Goal: Communication & Community: Share content

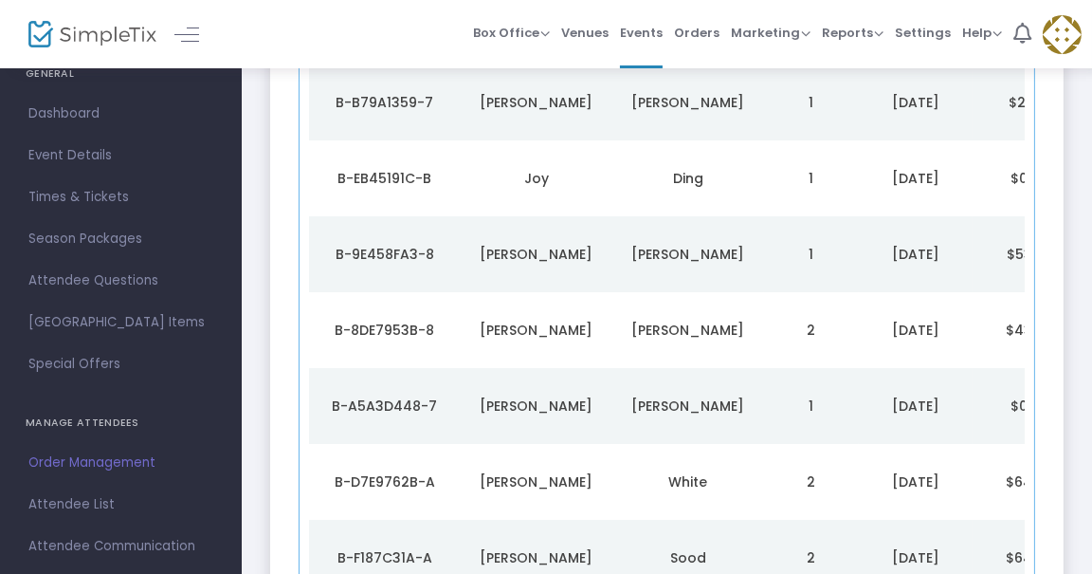
scroll to position [85, 0]
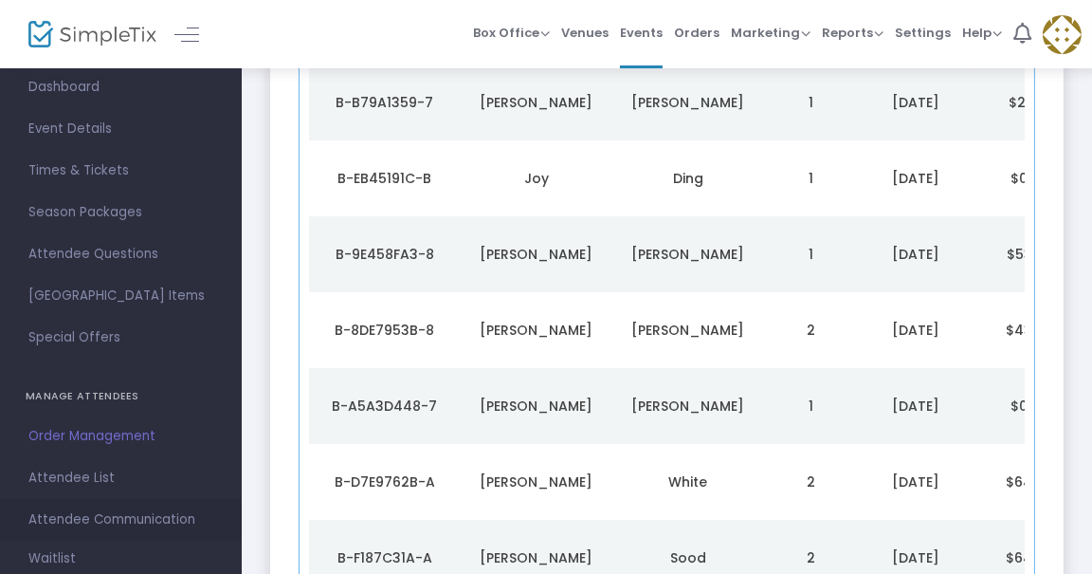
click at [112, 515] on span "Attendee Communication" at bounding box center [120, 519] width 185 height 25
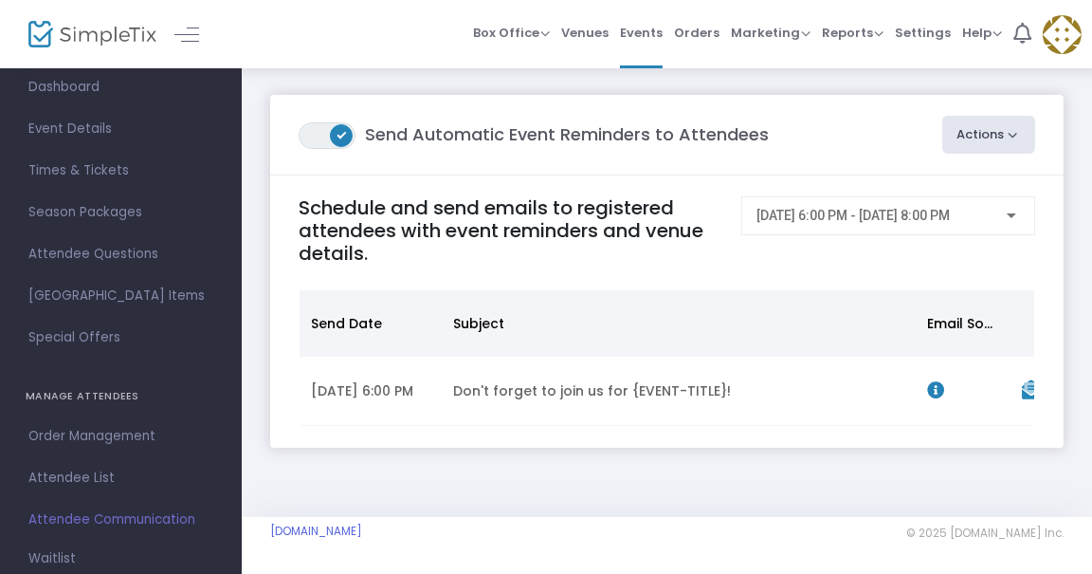
click at [1005, 131] on button "Actions" at bounding box center [989, 135] width 94 height 38
click at [936, 192] on li "Create Email Blast" at bounding box center [935, 185] width 199 height 37
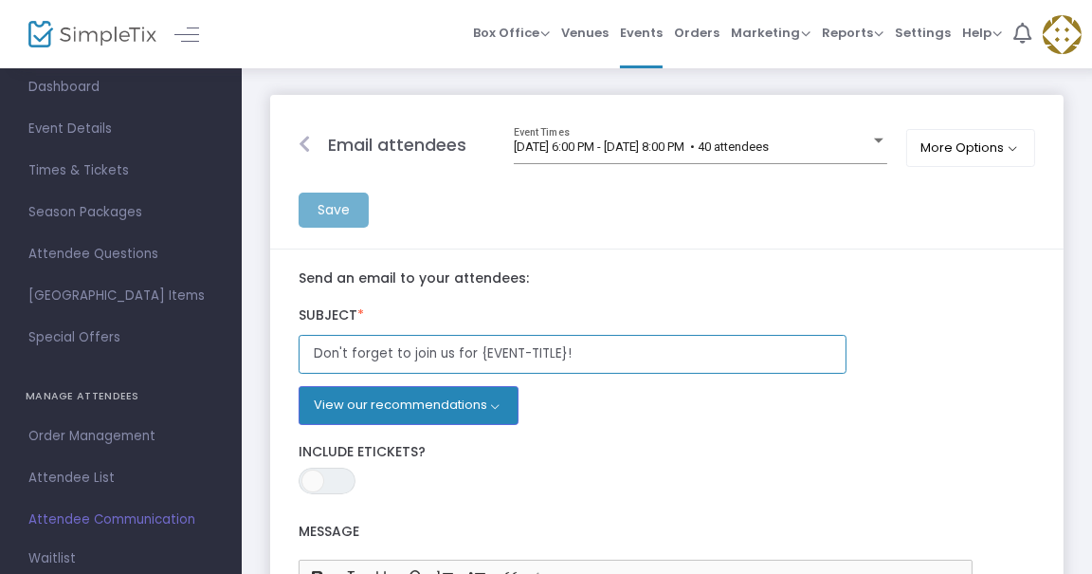
drag, startPoint x: 470, startPoint y: 354, endPoint x: 292, endPoint y: 347, distance: 178.3
click at [299, 338] on input "Don't forget to join us for {EVENT-TITLE}!" at bounding box center [573, 354] width 548 height 39
type input "Recipe Spreadsheet is Live for {EVENT-TITLE}!"
click at [575, 296] on div "Subject * Recipe Spreadsheet is Live for {EVENT-TITLE}! View our recommendation…" at bounding box center [667, 360] width 756 height 147
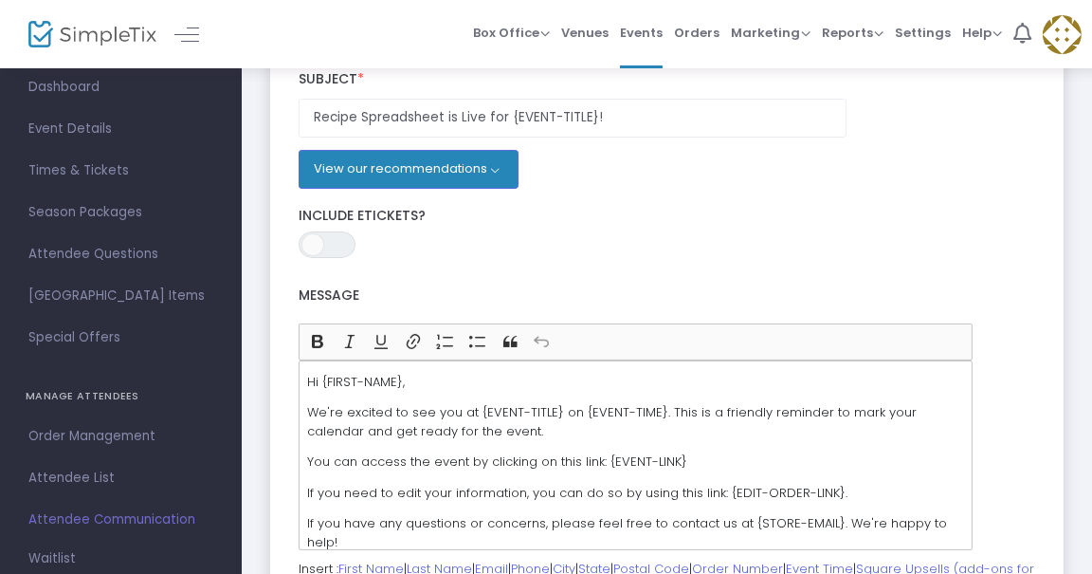
scroll to position [258, 0]
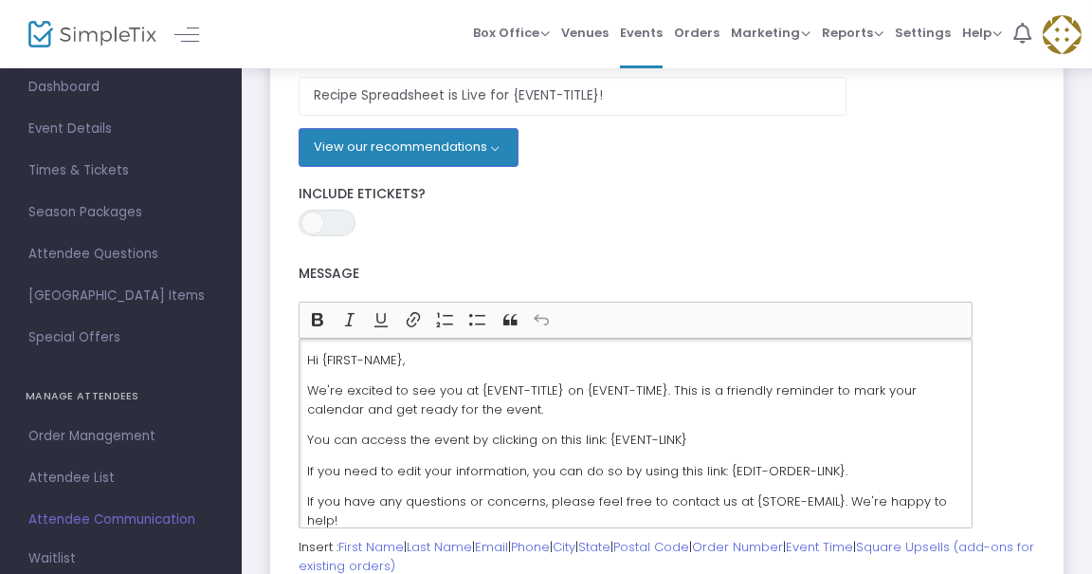
click at [344, 403] on p "We're excited to see you at {EVENT-TITLE} on {EVENT-TIME}. This is a friendly r…" at bounding box center [635, 399] width 657 height 37
drag, startPoint x: 410, startPoint y: 358, endPoint x: 323, endPoint y: 357, distance: 87.2
click at [323, 357] on p "Hi {FIRST-NAME}," at bounding box center [635, 360] width 657 height 19
click at [413, 402] on p "We're excited to see you at {EVENT-TITLE} on {EVENT-TIME}. This is a friendly r…" at bounding box center [635, 399] width 657 height 37
drag, startPoint x: 435, startPoint y: 356, endPoint x: 321, endPoint y: 364, distance: 114.0
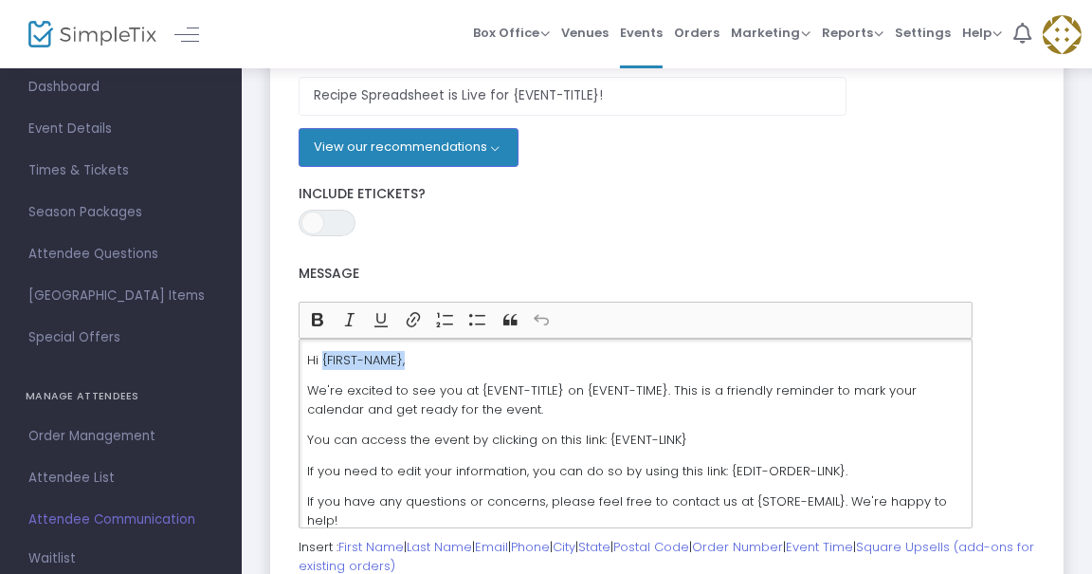
click at [321, 364] on p "Hi {FIRST-NAME}," at bounding box center [635, 360] width 657 height 19
click at [720, 436] on p "You can access the event by clicking on this link: {EVENT-LINK}" at bounding box center [635, 439] width 657 height 19
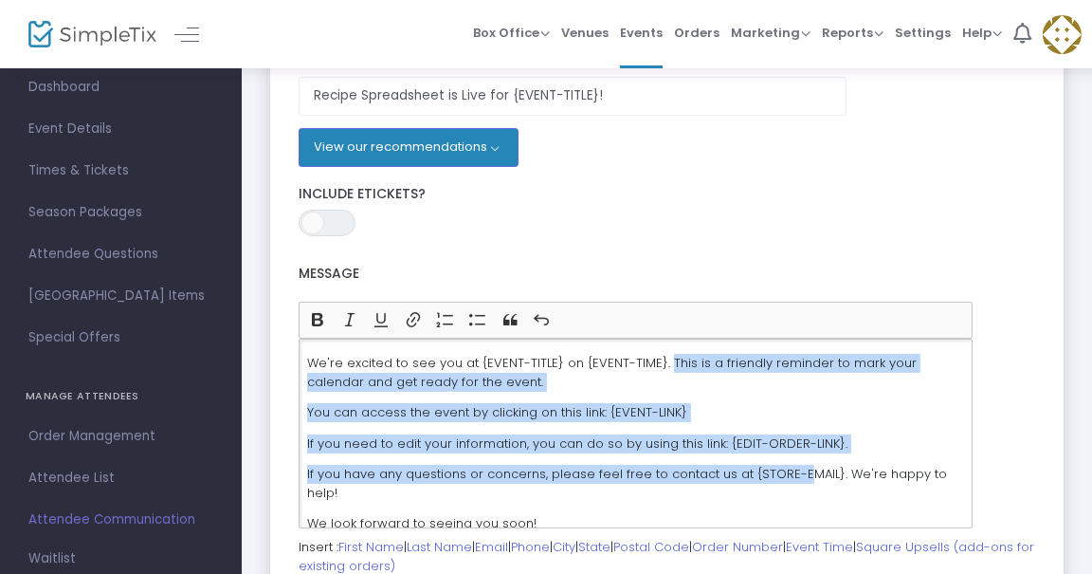
scroll to position [43, 0]
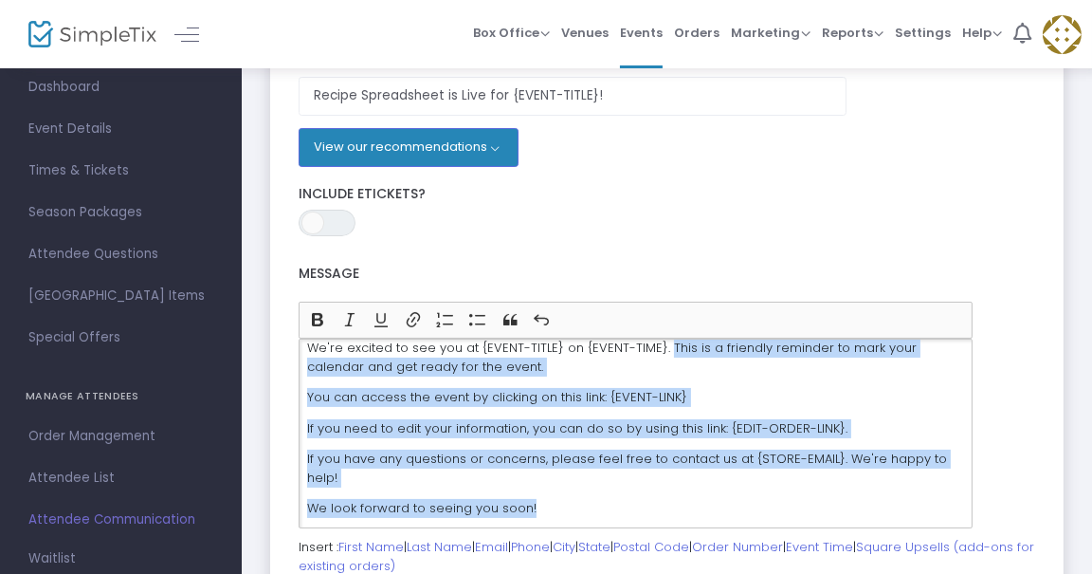
drag, startPoint x: 660, startPoint y: 386, endPoint x: 790, endPoint y: 488, distance: 165.4
click at [790, 488] on div "Hi all, We're excited to see you at {EVENT-TITLE} on {EVENT-TIME}. This is a fr…" at bounding box center [636, 433] width 674 height 190
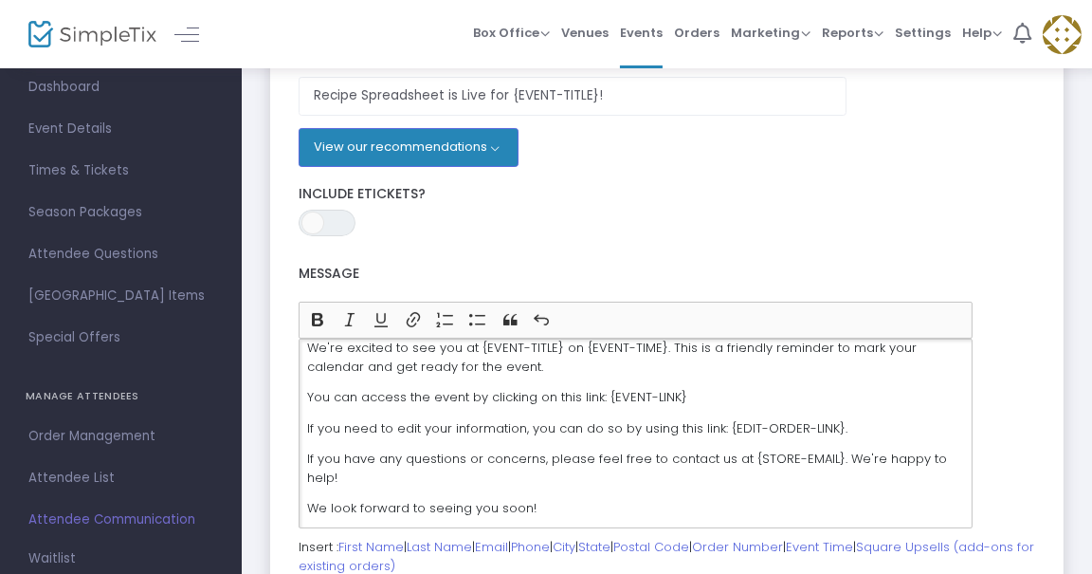
scroll to position [0, 0]
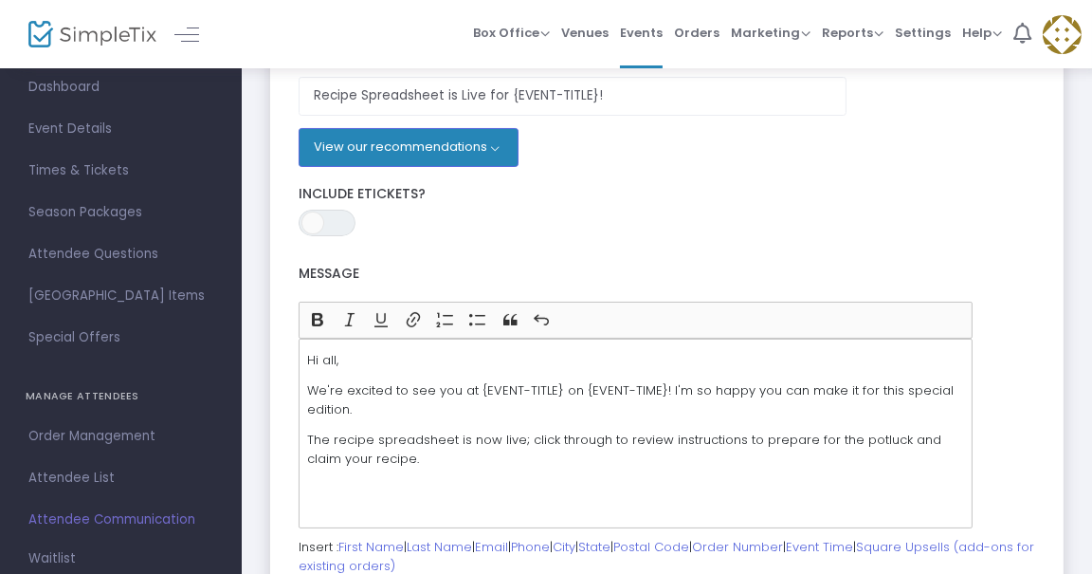
click at [229, 54] on m-brand at bounding box center [121, 34] width 242 height 68
click at [445, 409] on p "We're excited to see you at {EVENT-TITLE} on {EVENT-TIME}! I'm so happy you can…" at bounding box center [635, 399] width 657 height 37
click at [462, 460] on p "The recipe spreadsheet is now live; click through to review instructions to pre…" at bounding box center [635, 448] width 657 height 37
click at [494, 457] on p "The recipe spreadsheet is now live; click through to review instructions to pre…" at bounding box center [635, 448] width 657 height 37
click at [153, 6] on div at bounding box center [167, 34] width 93 height 68
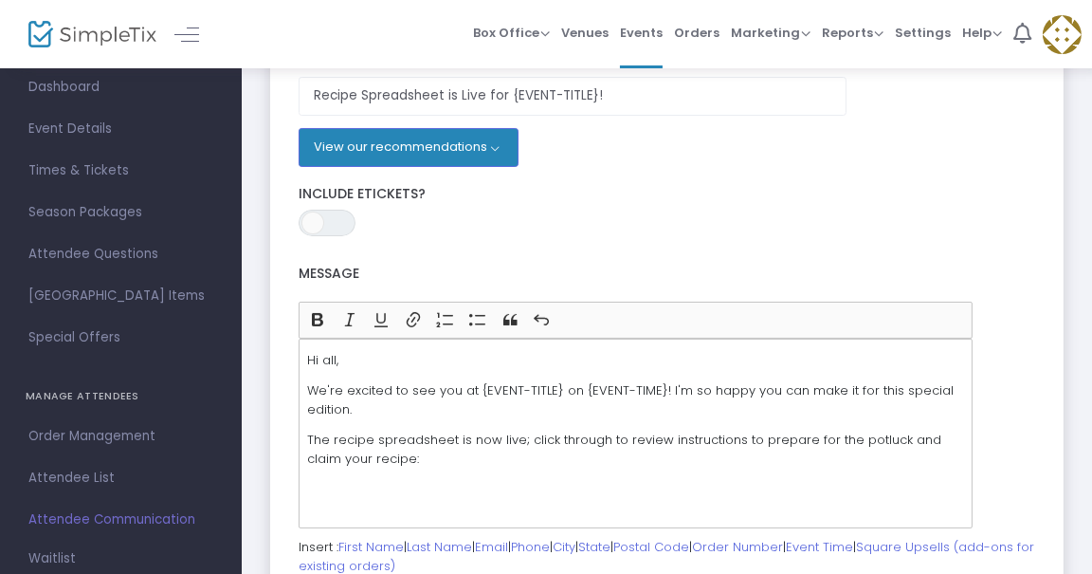
click at [410, 453] on p "The recipe spreadsheet is now live; click through to review instructions to pre…" at bounding box center [635, 448] width 657 height 37
drag, startPoint x: 453, startPoint y: 479, endPoint x: 383, endPoint y: 460, distance: 72.7
click at [383, 460] on p "The recipe spreadsheet is now live; click through to review instructions to pre…" at bounding box center [635, 448] width 657 height 37
click at [412, 323] on icon "Editor toolbar" at bounding box center [413, 320] width 13 height 15
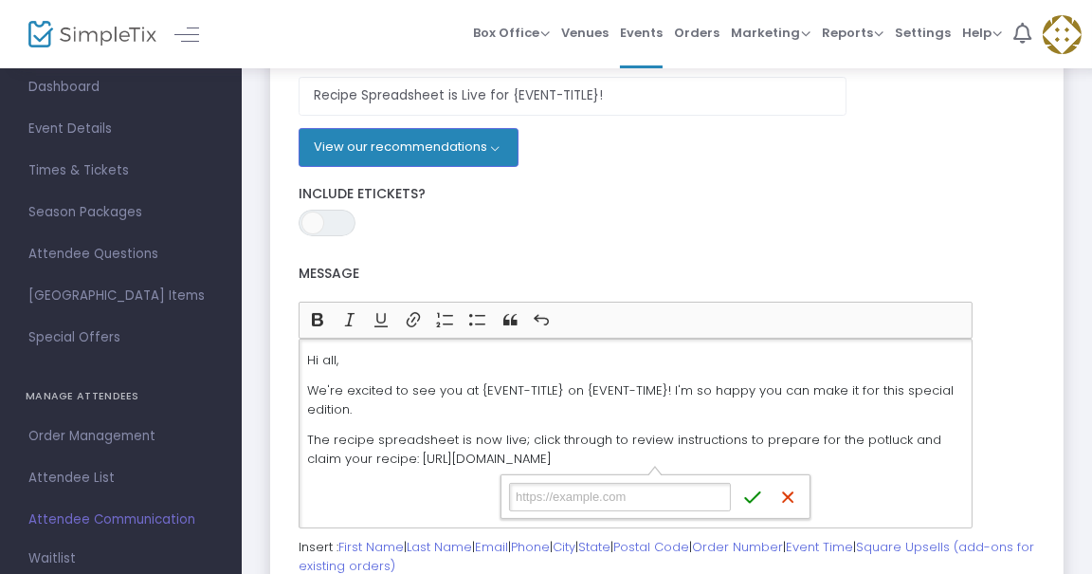
click at [691, 497] on input "Link URL" at bounding box center [620, 497] width 222 height 28
type input "[URL][DOMAIN_NAME]"
click at [746, 500] on icon "submit" at bounding box center [752, 496] width 19 height 19
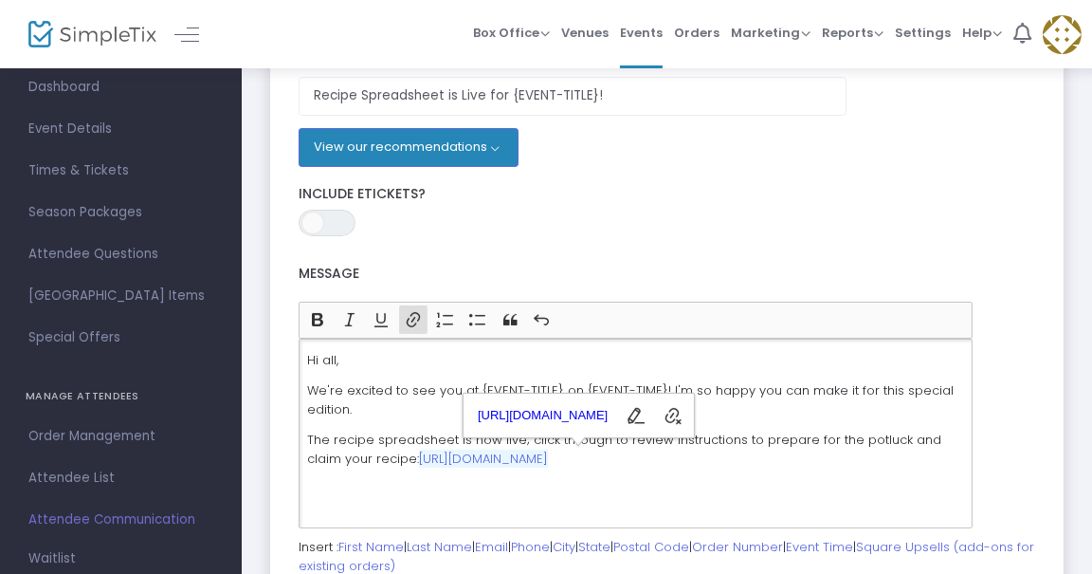
click at [495, 484] on div "Hi all, We're excited to see you at {EVENT-TITLE} on {EVENT-TIME}! I'm so happy…" at bounding box center [636, 433] width 674 height 190
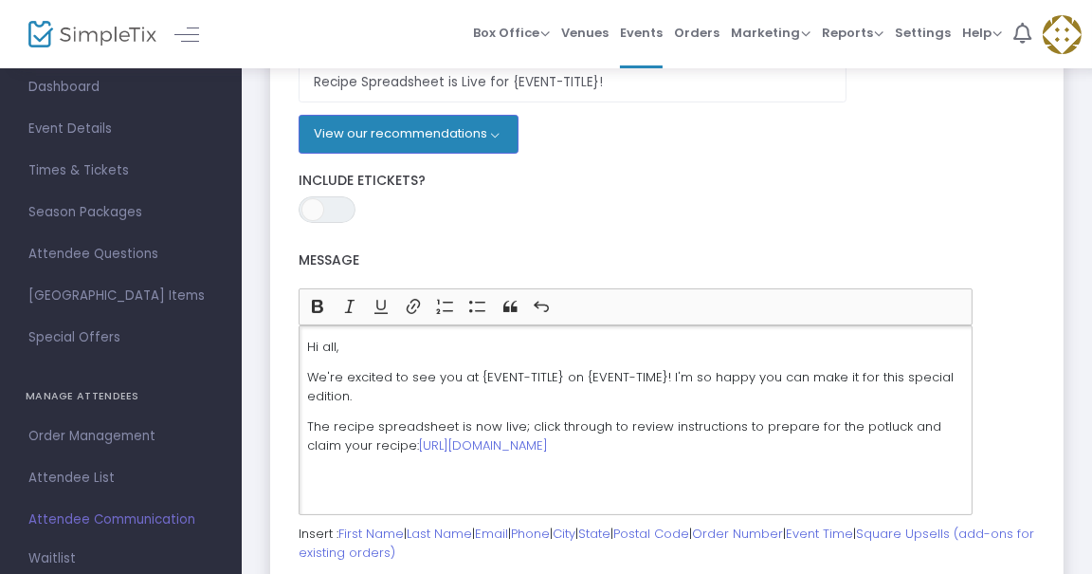
scroll to position [344, 0]
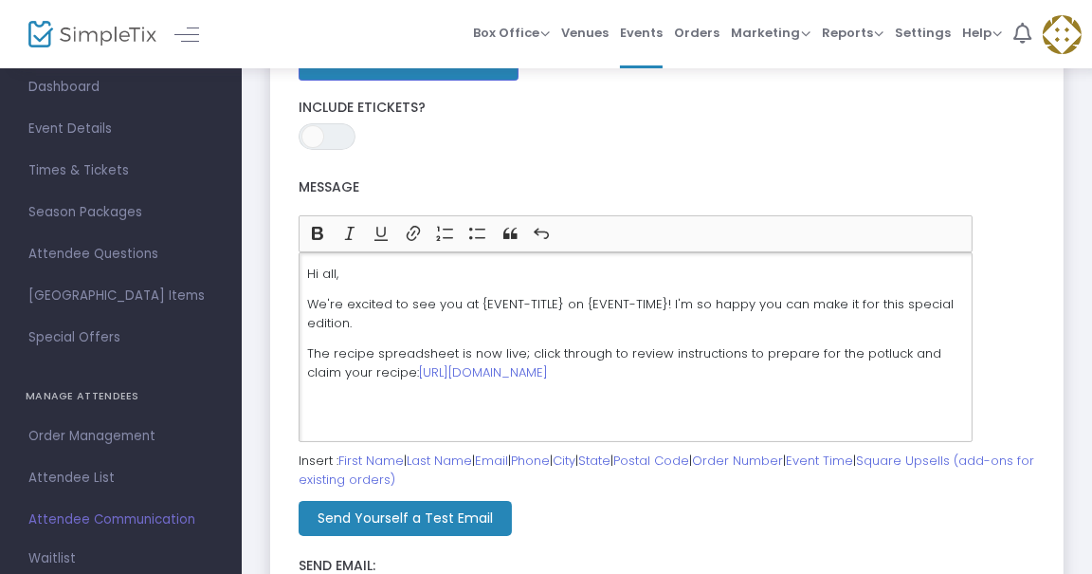
click at [520, 349] on p "The recipe spreadsheet is now live; click through to review instructions to pre…" at bounding box center [635, 362] width 657 height 37
click at [521, 352] on p "The recipe spreadsheet is now live! Click through to review instructions to pre…" at bounding box center [635, 362] width 657 height 37
click at [544, 412] on p "Rich Text Editor, main" at bounding box center [635, 402] width 657 height 19
click at [373, 369] on p "The recipe spreadsheet is now live. Click through to review instructions to pre…" at bounding box center [635, 362] width 657 height 37
click at [487, 412] on p "Rich Text Editor, main" at bounding box center [635, 402] width 657 height 19
